Goal: Transaction & Acquisition: Purchase product/service

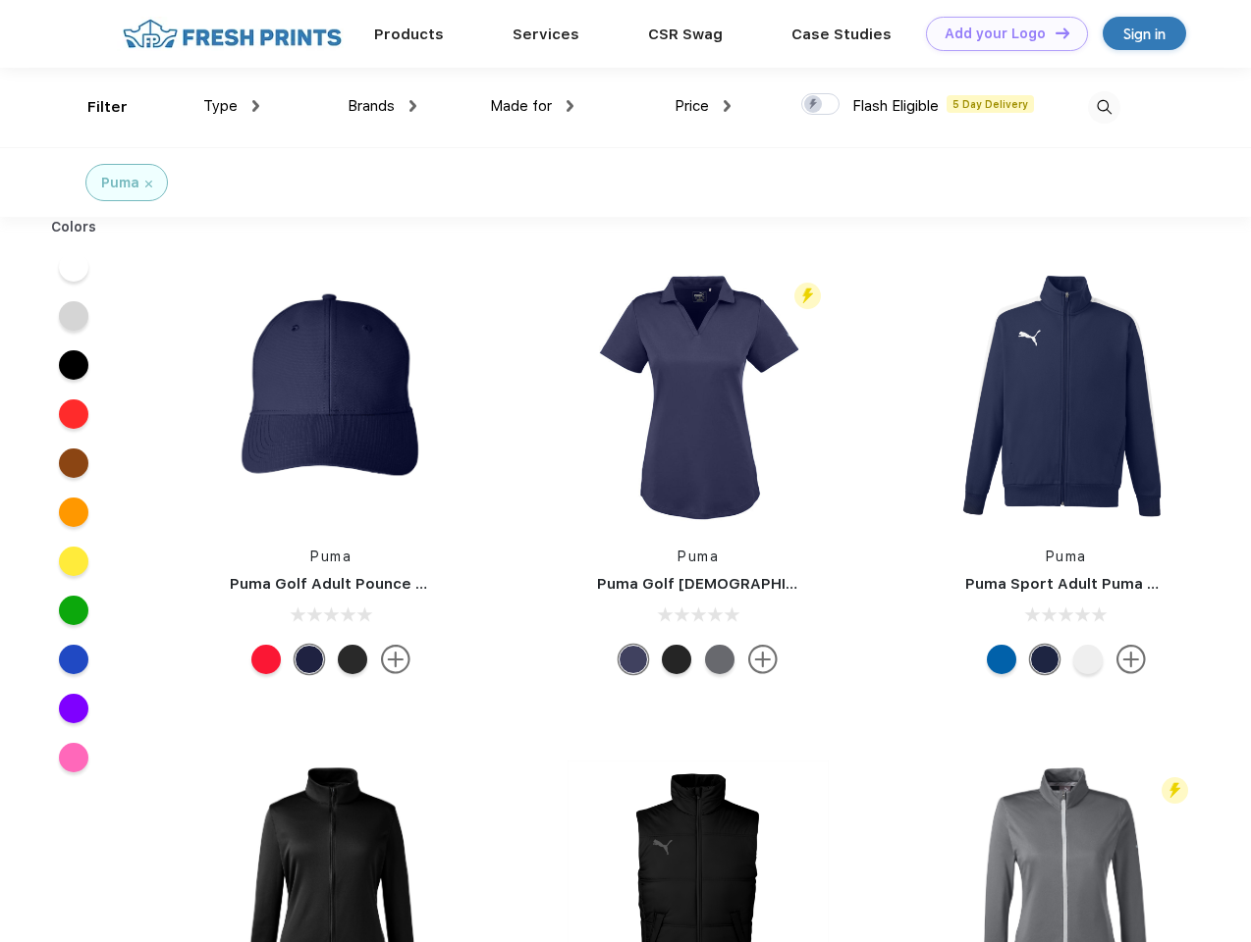
scroll to position [1, 0]
click at [999, 33] on link "Add your Logo Design Tool" at bounding box center [1007, 34] width 162 height 34
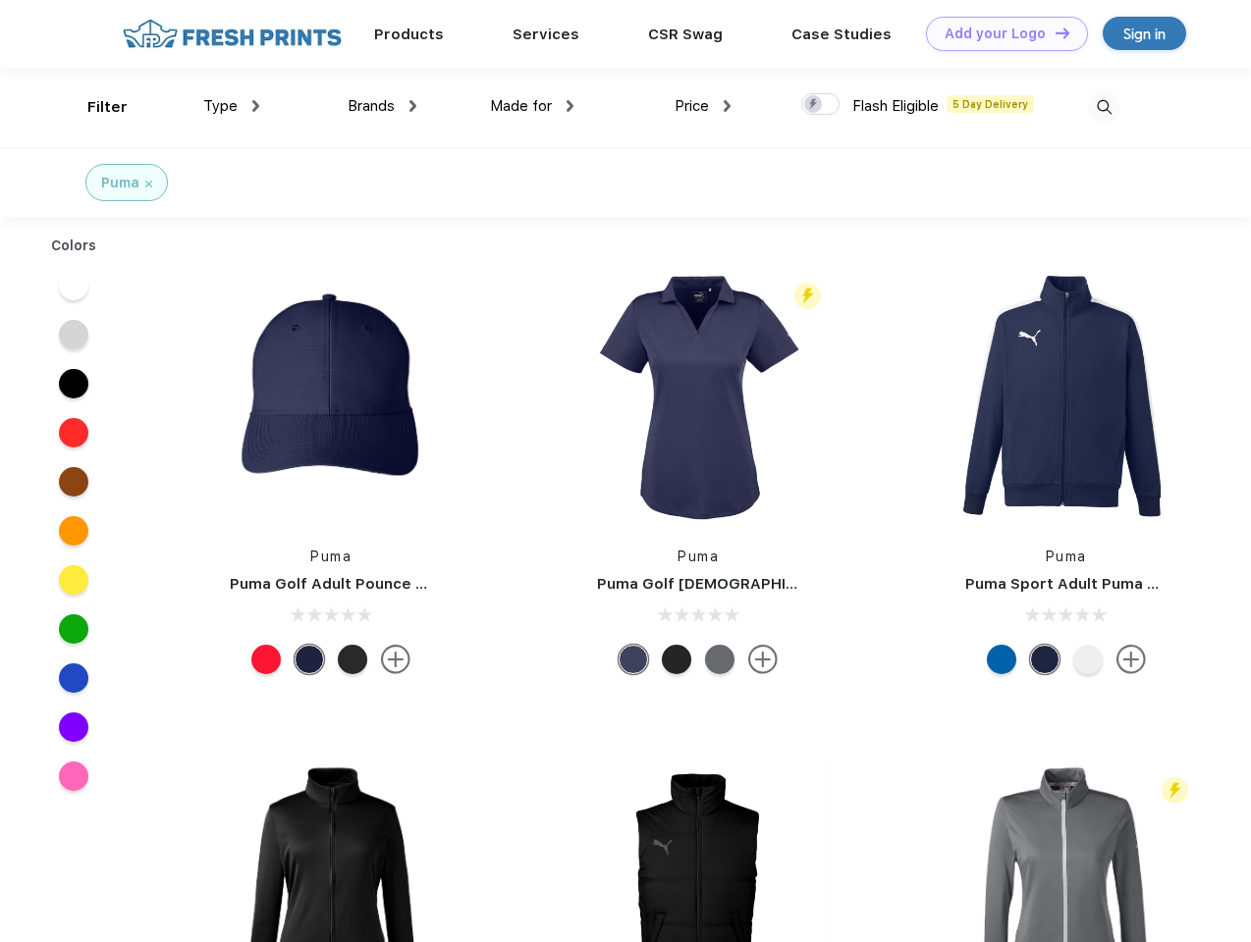
click at [0, 0] on div "Design Tool" at bounding box center [0, 0] width 0 height 0
click at [1053, 32] on link "Add your Logo Design Tool" at bounding box center [1007, 34] width 162 height 34
click at [94, 107] on div "Filter" at bounding box center [107, 107] width 40 height 23
click at [232, 106] on span "Type" at bounding box center [220, 106] width 34 height 18
click at [382, 106] on span "Brands" at bounding box center [370, 106] width 47 height 18
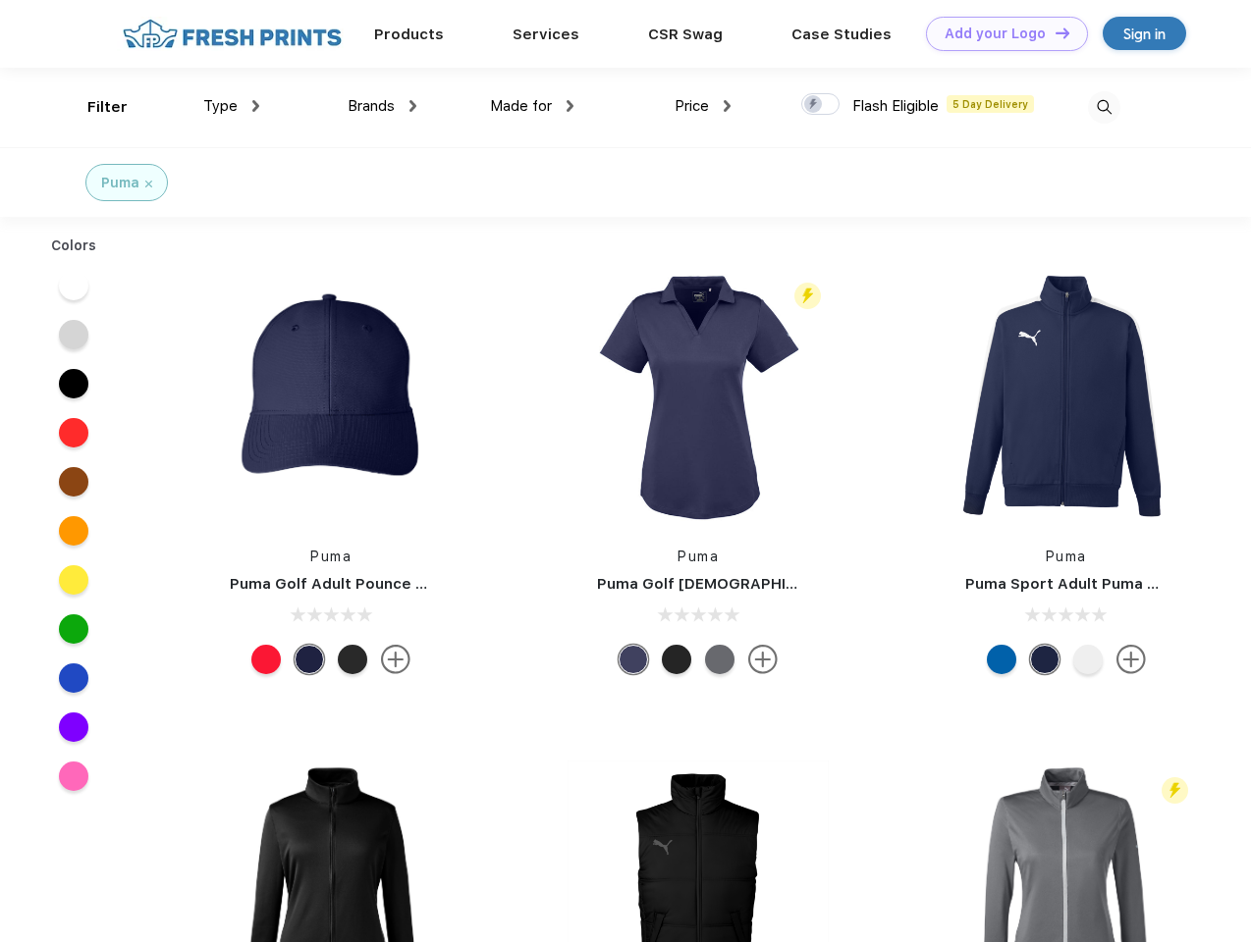
click at [532, 106] on span "Made for" at bounding box center [521, 106] width 62 height 18
click at [703, 106] on span "Price" at bounding box center [691, 106] width 34 height 18
click at [821, 105] on div at bounding box center [820, 104] width 38 height 22
click at [814, 105] on input "checkbox" at bounding box center [807, 98] width 13 height 13
click at [1103, 107] on img at bounding box center [1104, 107] width 32 height 32
